Goal: Task Accomplishment & Management: Manage account settings

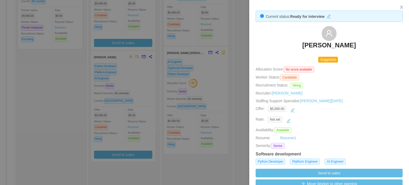
click at [241, 48] on div at bounding box center [204, 92] width 409 height 185
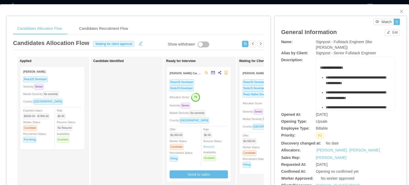
scroll to position [0, 52]
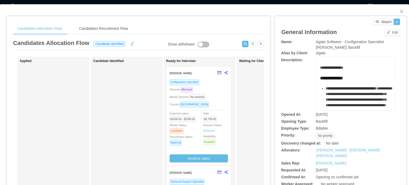
scroll to position [45, 0]
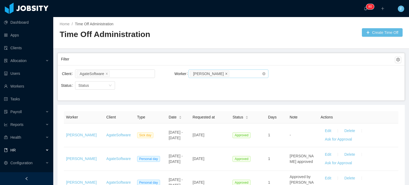
click at [225, 74] on icon "icon: close" at bounding box center [226, 73] width 3 height 3
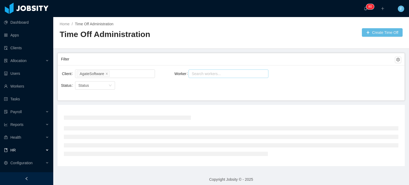
click at [217, 73] on div "Search workers..." at bounding box center [226, 73] width 69 height 5
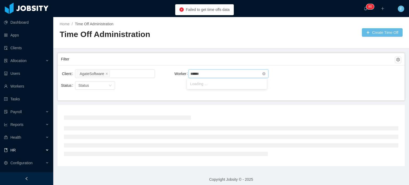
type input "******"
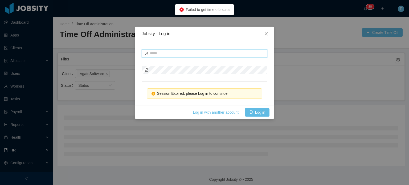
type input "**********"
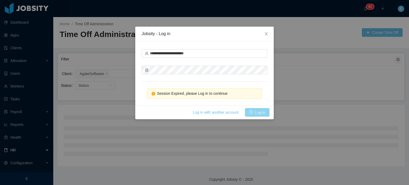
click at [259, 115] on button "Log in" at bounding box center [257, 112] width 24 height 9
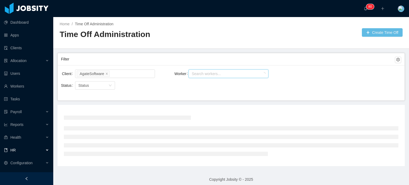
click at [227, 71] on div "Search workers..." at bounding box center [226, 73] width 69 height 5
type input "*********"
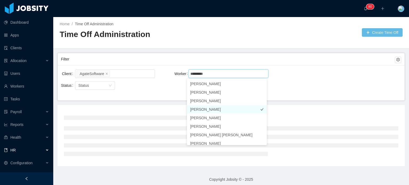
click at [244, 109] on li "Francisco Molina" at bounding box center [227, 109] width 80 height 9
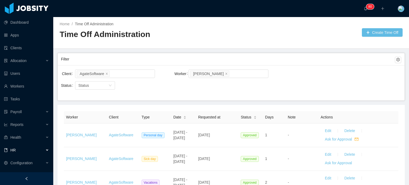
click at [284, 82] on div "Worker Search workers... Francisco Molina" at bounding box center [230, 76] width 113 height 17
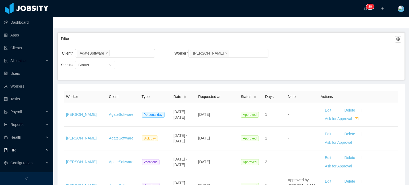
scroll to position [77, 0]
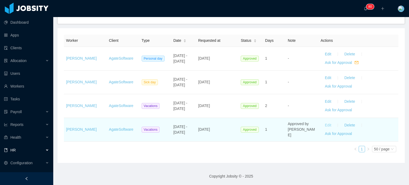
click at [324, 125] on button "Edit" at bounding box center [327, 125] width 15 height 9
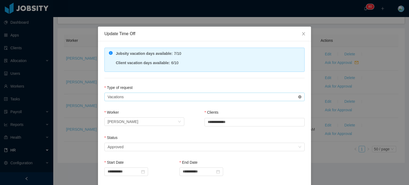
click at [298, 97] on icon "icon: close-circle" at bounding box center [299, 96] width 3 height 3
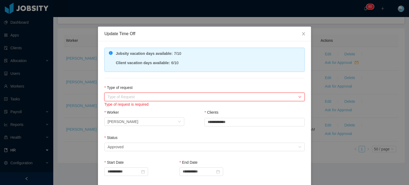
click at [216, 96] on div "Type of Request" at bounding box center [201, 96] width 188 height 5
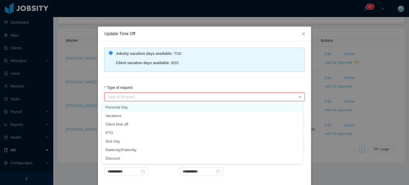
click at [126, 109] on li "Personal Day" at bounding box center [202, 107] width 200 height 9
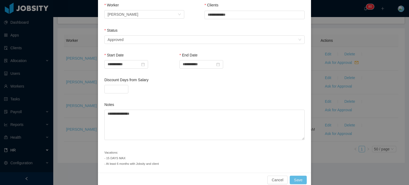
scroll to position [115, 0]
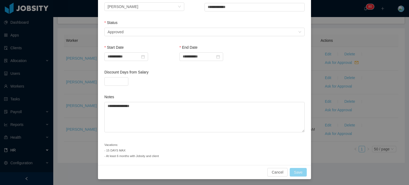
click at [301, 171] on button "Save" at bounding box center [297, 172] width 17 height 9
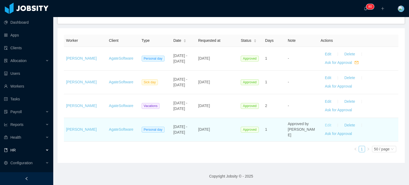
click at [321, 125] on button "Edit" at bounding box center [327, 125] width 15 height 9
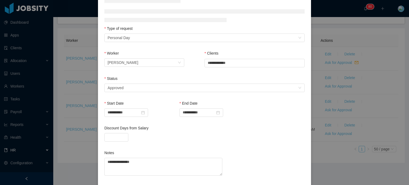
scroll to position [59, 0]
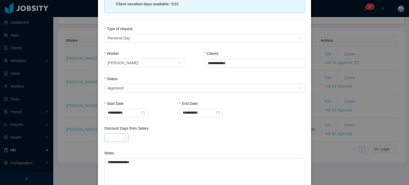
click at [117, 134] on input "Discount Days from Salary" at bounding box center [116, 138] width 23 height 8
type input "*"
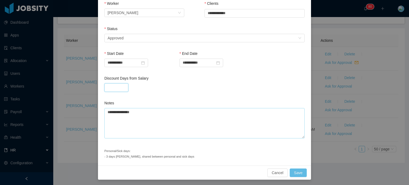
scroll to position [109, 0]
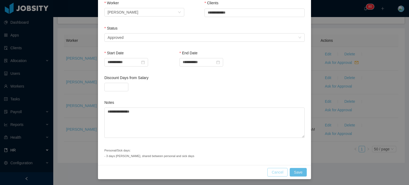
click at [279, 171] on button "Cancel" at bounding box center [277, 172] width 20 height 9
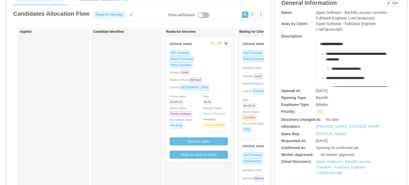
scroll to position [53, 0]
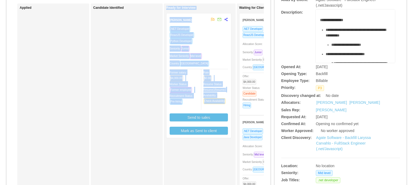
drag, startPoint x: 187, startPoint y: 162, endPoint x: 154, endPoint y: 160, distance: 33.0
click at [148, 162] on div "Applied Candidate Identified Ready for Interview Jose Gregorio Ramos .NET Devel…" at bounding box center [138, 138] width 251 height 270
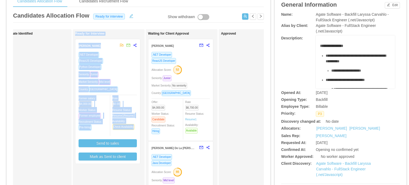
scroll to position [27, 0]
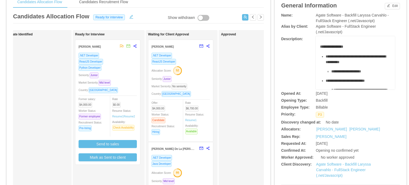
click at [221, 85] on div "Approved" at bounding box center [258, 162] width 74 height 261
click at [201, 81] on div "Seniority: Junior" at bounding box center [180, 79] width 58 height 6
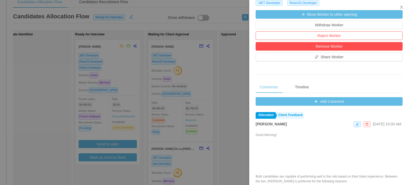
scroll to position [186, 0]
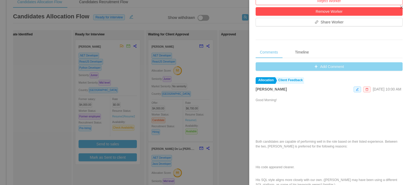
click at [314, 65] on button "Add Comment" at bounding box center [328, 66] width 147 height 9
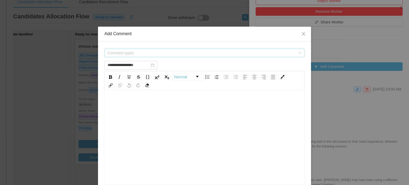
click at [165, 56] on span "Comment types" at bounding box center [202, 53] width 190 height 8
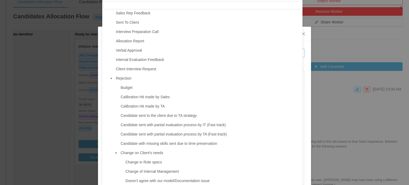
scroll to position [106, 0]
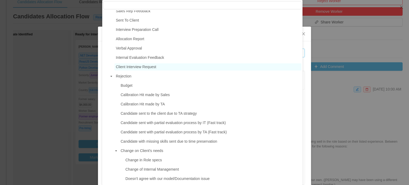
click at [138, 69] on span "Client Interview Request" at bounding box center [136, 67] width 40 height 4
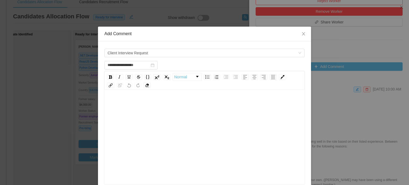
click at [118, 96] on div "rdw-wrapper" at bounding box center [204, 137] width 200 height 93
drag, startPoint x: 118, startPoint y: 96, endPoint x: 122, endPoint y: 96, distance: 4.6
click at [122, 96] on div "rdw-wrapper" at bounding box center [204, 137] width 200 height 93
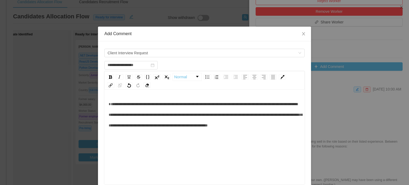
click at [270, 104] on span "**********" at bounding box center [205, 114] width 193 height 25
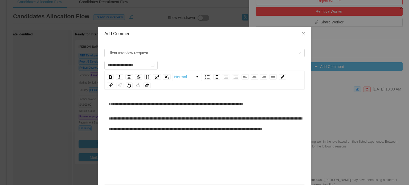
click at [165, 118] on span "**********" at bounding box center [205, 124] width 193 height 14
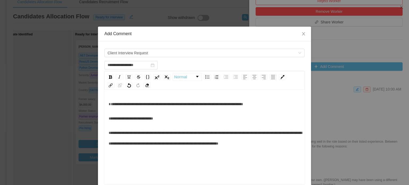
click at [163, 132] on span "**********" at bounding box center [205, 138] width 193 height 14
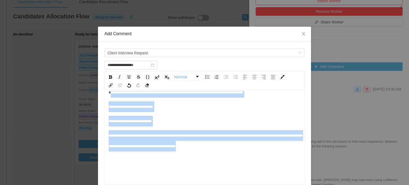
scroll to position [0, 0]
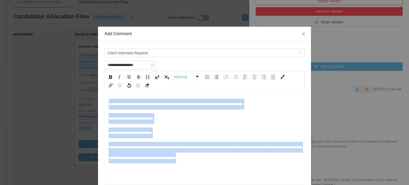
drag, startPoint x: 248, startPoint y: 147, endPoint x: 104, endPoint y: 89, distance: 155.3
click at [104, 88] on div "**********" at bounding box center [204, 127] width 200 height 113
click at [283, 123] on div "**********" at bounding box center [205, 118] width 192 height 11
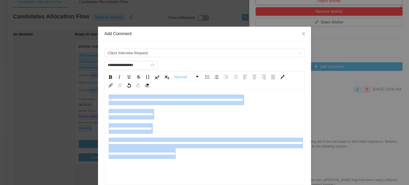
scroll to position [12, 0]
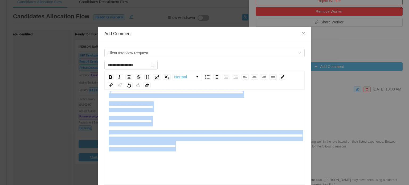
click at [254, 138] on div "**********" at bounding box center [205, 140] width 192 height 21
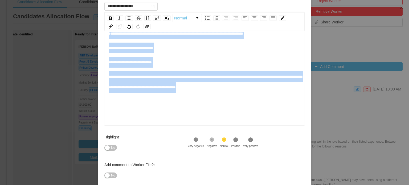
scroll to position [87, 0]
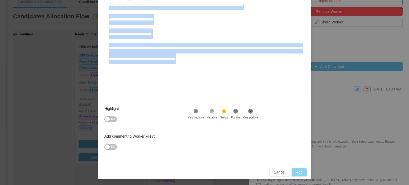
type input "**********"
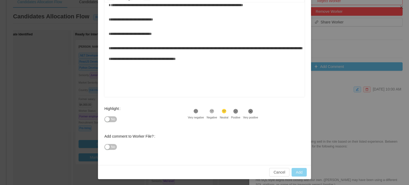
click at [295, 172] on button "Add" at bounding box center [298, 172] width 15 height 9
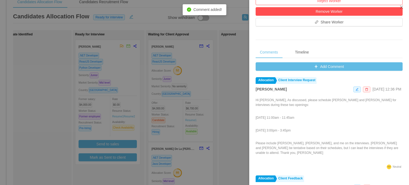
click at [234, 82] on div at bounding box center [204, 92] width 409 height 185
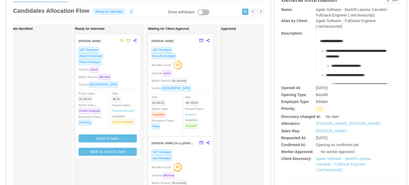
scroll to position [27, 0]
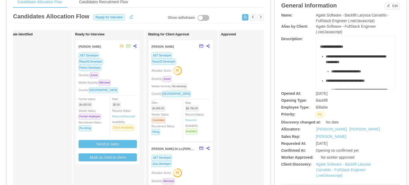
click at [200, 85] on div "Market Seniority: No seniority" at bounding box center [180, 86] width 58 height 6
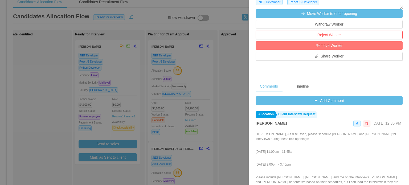
scroll to position [186, 0]
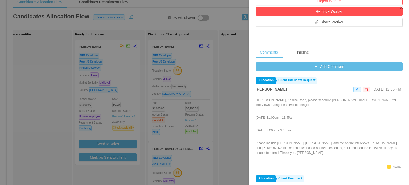
click at [238, 107] on div at bounding box center [204, 92] width 409 height 185
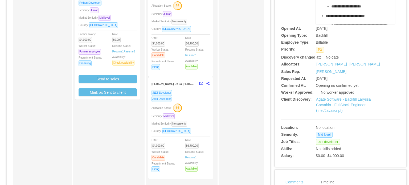
scroll to position [106, 0]
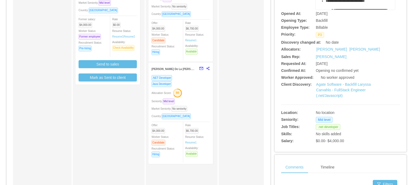
click at [195, 101] on div "Seniority: Mid level" at bounding box center [180, 101] width 58 height 6
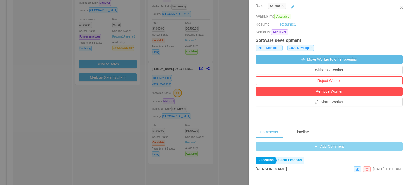
click at [314, 147] on button "Add Comment" at bounding box center [328, 146] width 147 height 9
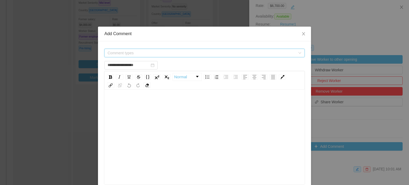
click at [164, 55] on span "Comment types" at bounding box center [201, 52] width 188 height 5
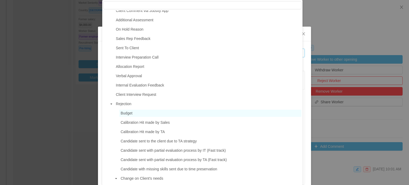
scroll to position [80, 0]
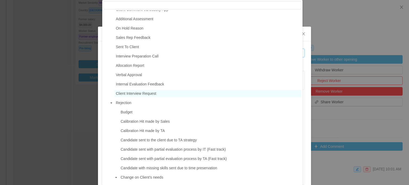
click at [135, 96] on span "Client Interview Request" at bounding box center [136, 93] width 40 height 4
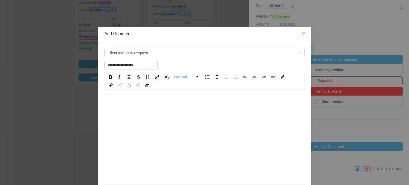
click at [123, 104] on div "rdw-editor" at bounding box center [205, 104] width 192 height 11
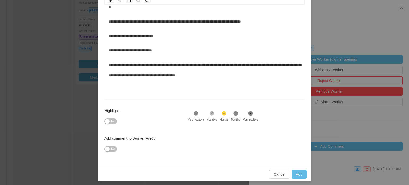
scroll to position [87, 0]
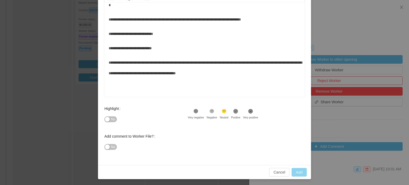
type input "**********"
click at [295, 172] on button "Add" at bounding box center [298, 172] width 15 height 9
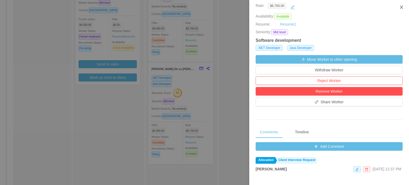
click at [401, 7] on icon "icon: close" at bounding box center [401, 7] width 4 height 4
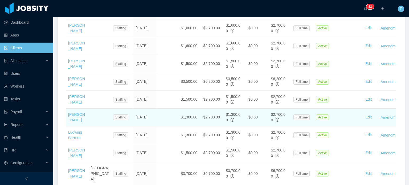
scroll to position [428, 0]
